Goal: Task Accomplishment & Management: Use online tool/utility

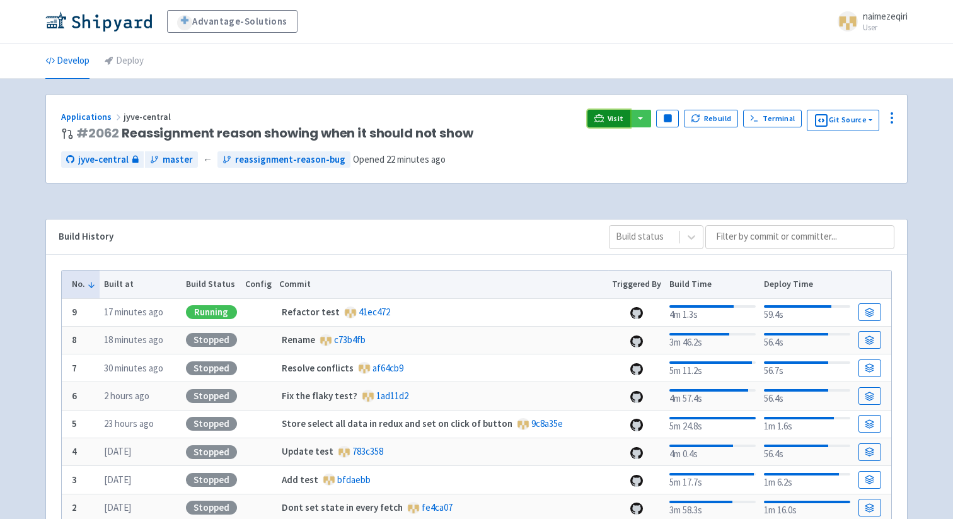
click at [616, 117] on span "Visit" at bounding box center [616, 118] width 16 height 10
click at [612, 120] on span "Visit" at bounding box center [616, 118] width 16 height 10
click at [700, 120] on icon "button" at bounding box center [695, 117] width 9 height 9
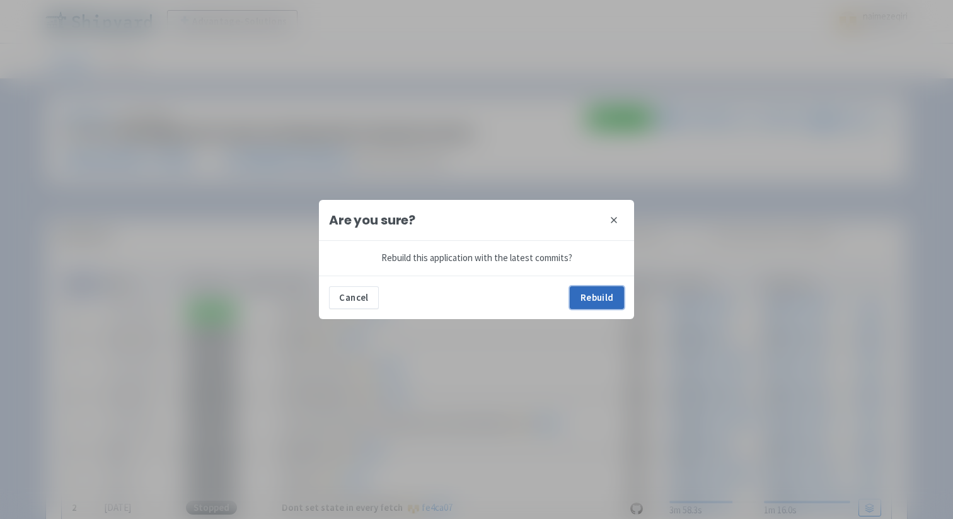
click at [600, 303] on button "Rebuild" at bounding box center [597, 297] width 54 height 23
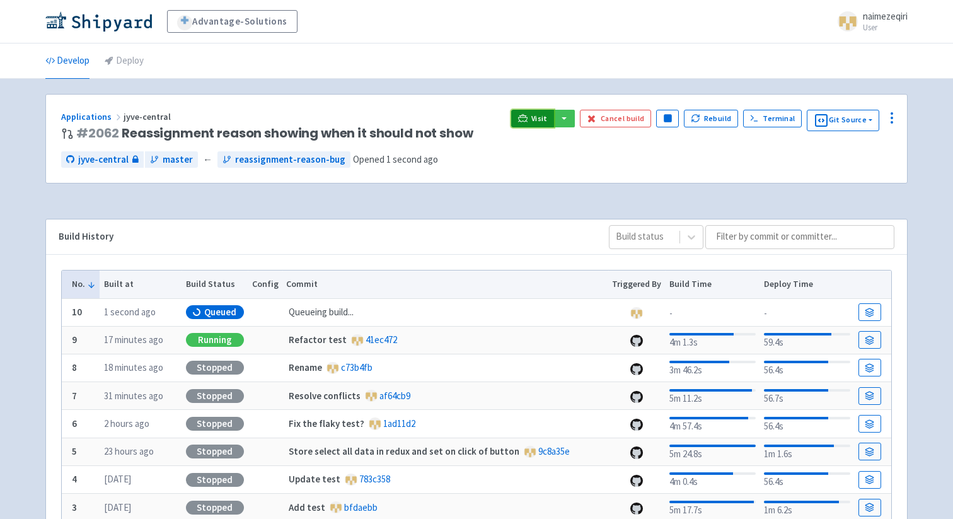
click at [541, 115] on span "Visit" at bounding box center [540, 118] width 16 height 10
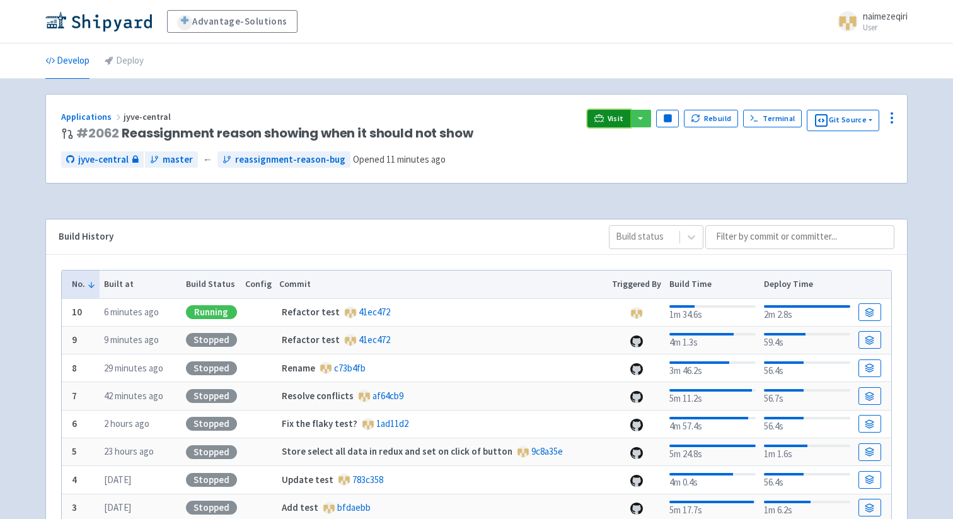
click at [611, 122] on span "Visit" at bounding box center [616, 118] width 16 height 10
